Goal: Information Seeking & Learning: Understand process/instructions

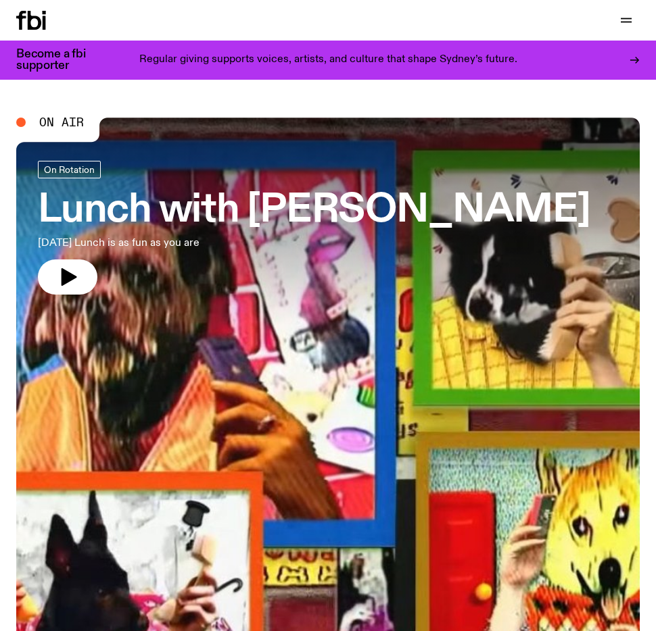
drag, startPoint x: 378, startPoint y: 92, endPoint x: 353, endPoint y: 91, distance: 25.0
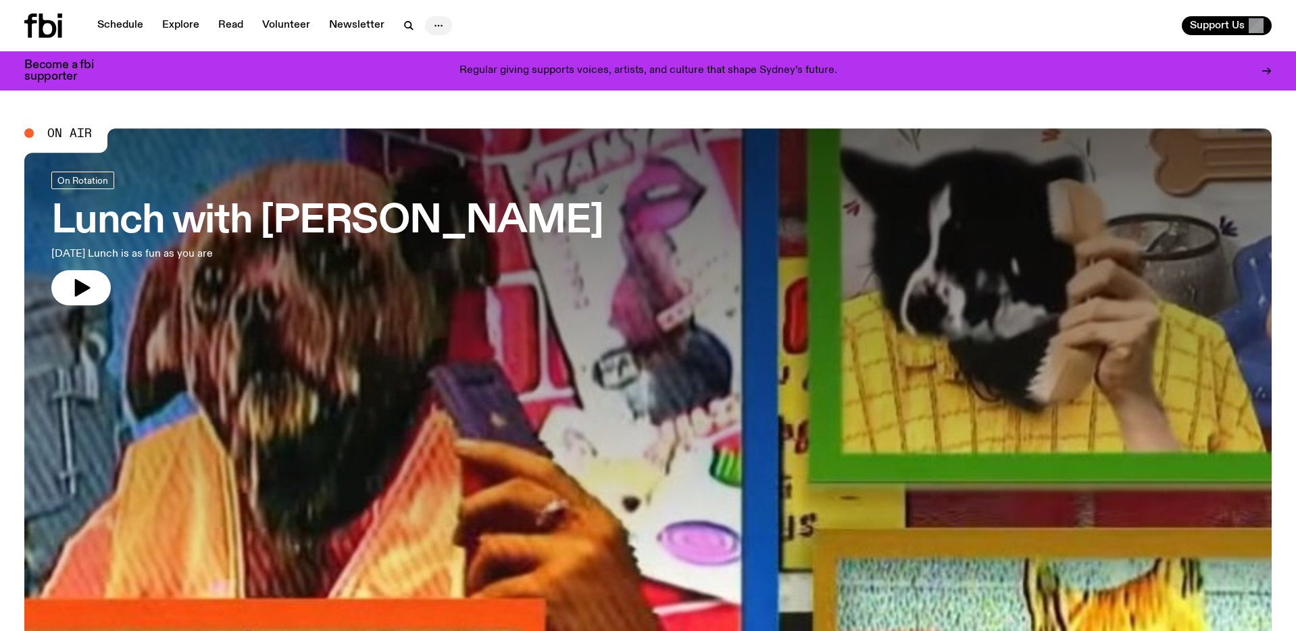
click at [431, 21] on icon "button" at bounding box center [439, 26] width 16 height 16
click at [489, 14] on div "Schedule Explore Read Volunteer Newsletter About Us Contact" at bounding box center [333, 26] width 619 height 24
click at [405, 24] on icon "button" at bounding box center [409, 26] width 16 height 16
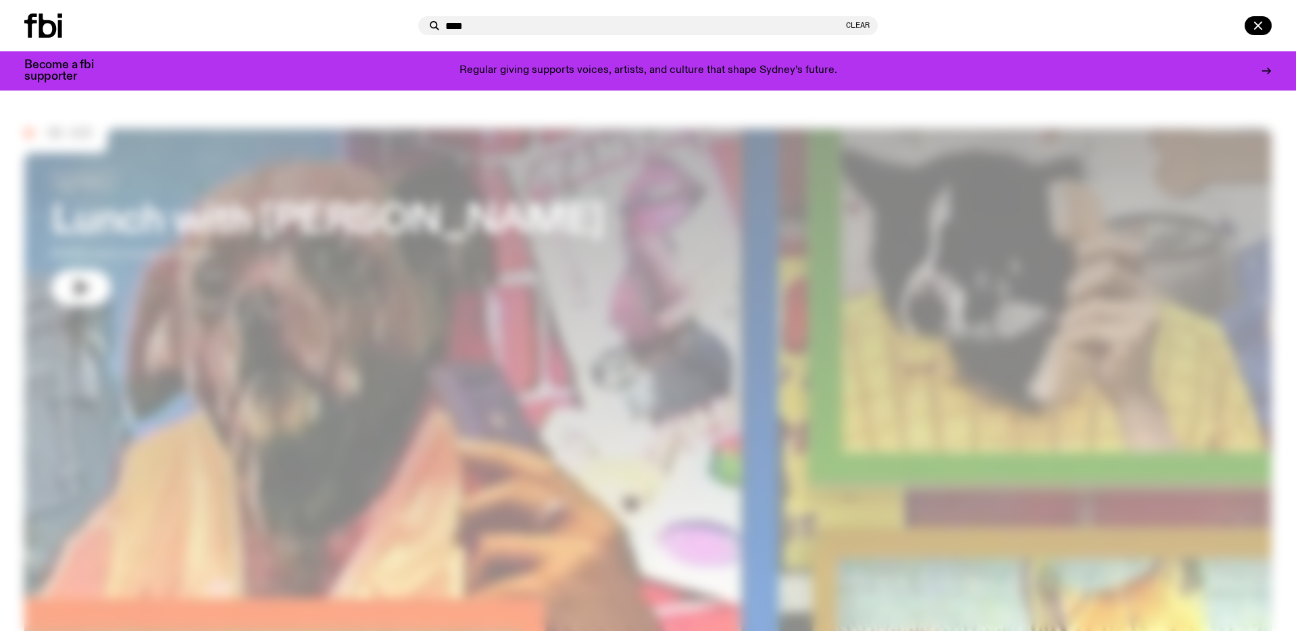
type input "****"
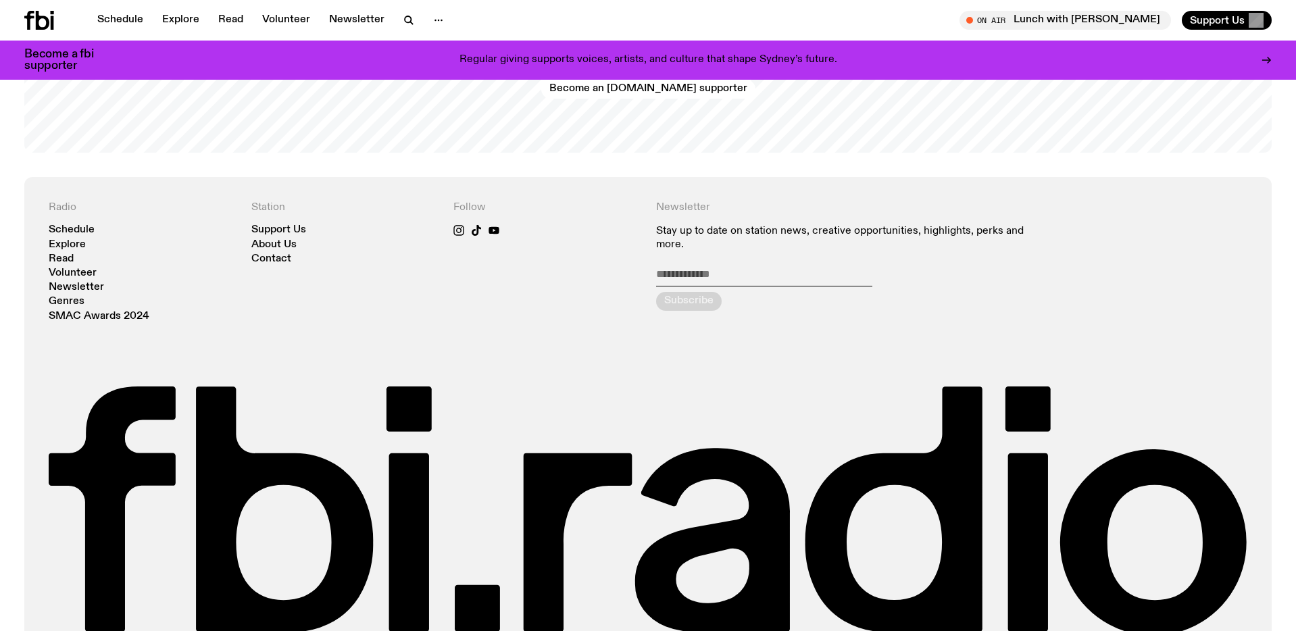
scroll to position [3186, 0]
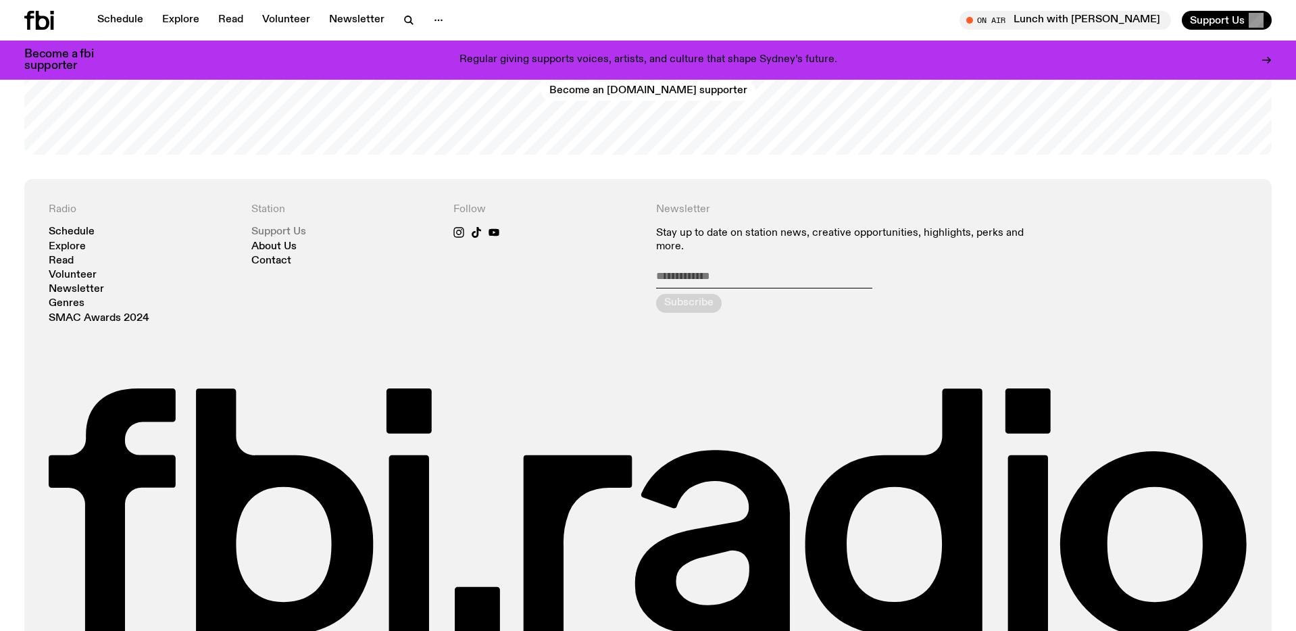
click at [278, 233] on link "Support Us" at bounding box center [278, 232] width 55 height 10
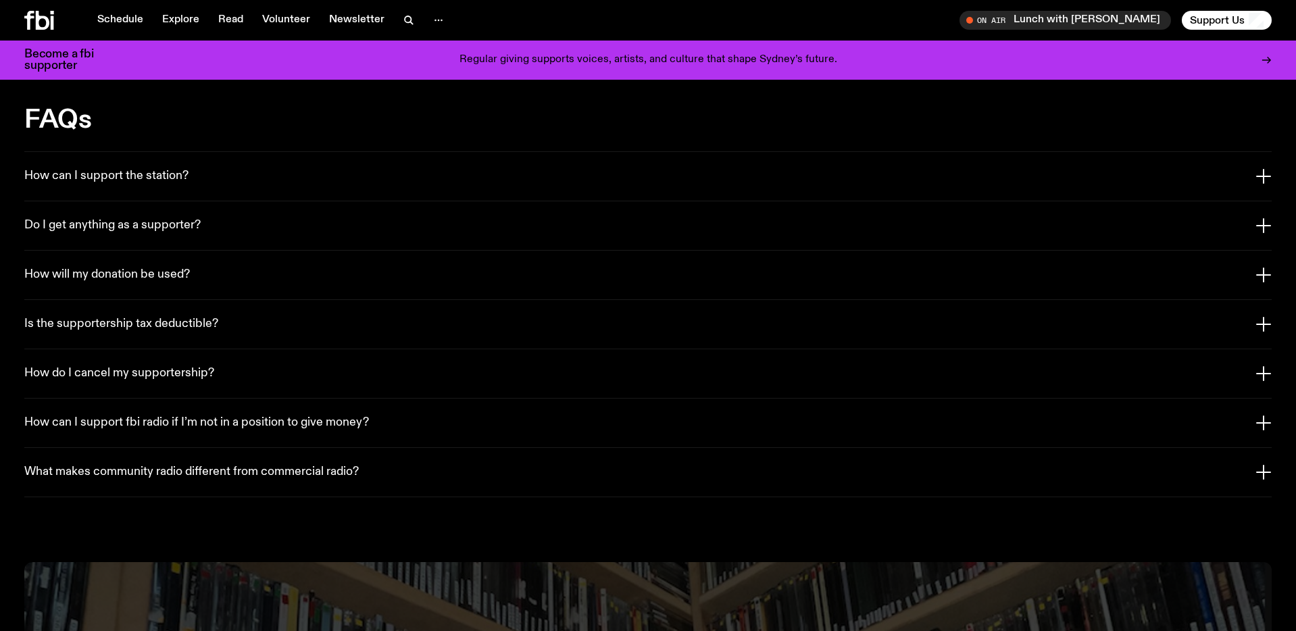
scroll to position [2435, 0]
click at [203, 165] on button "How can I support the station?" at bounding box center [648, 175] width 1248 height 49
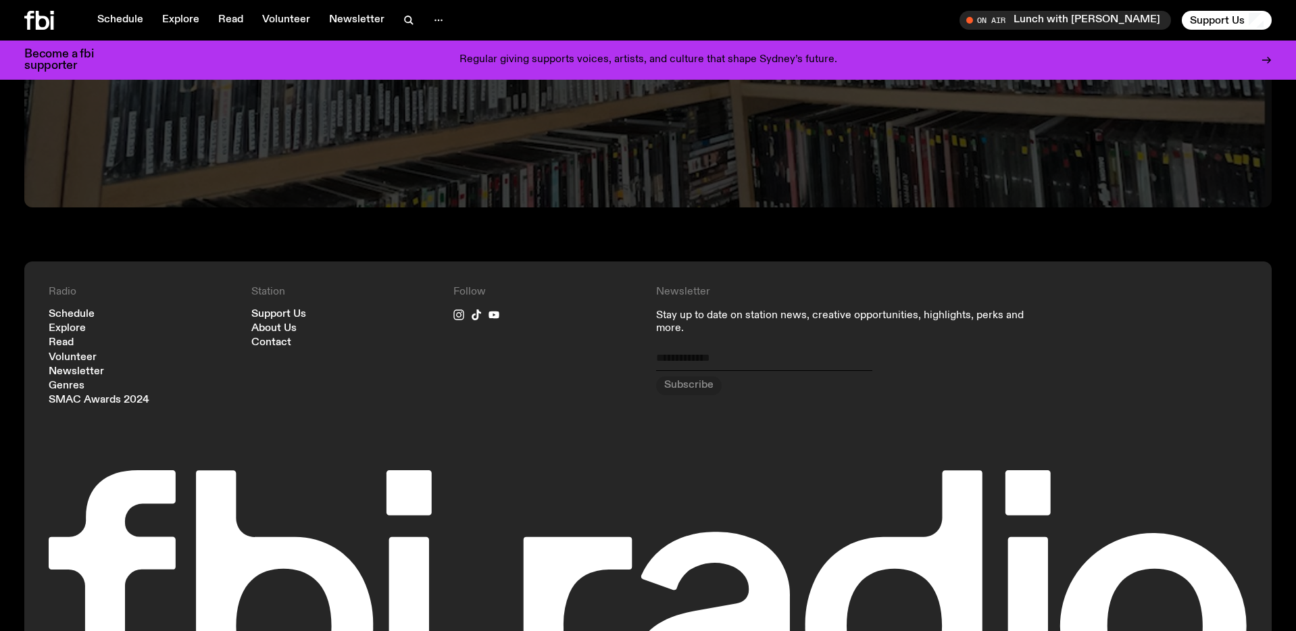
scroll to position [3706, 0]
